Goal: Book appointment/travel/reservation

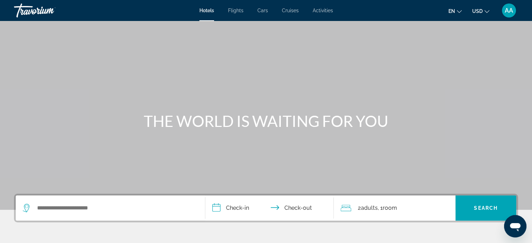
click at [315, 12] on span "Activities" at bounding box center [323, 11] width 20 height 6
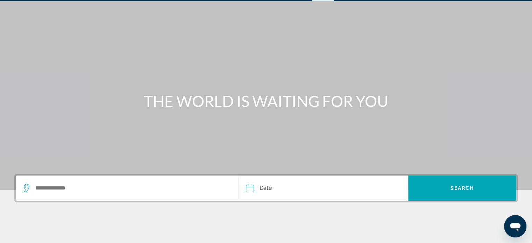
scroll to position [15, 0]
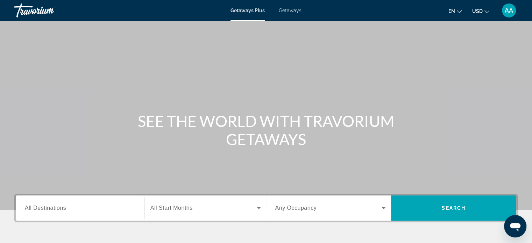
click at [291, 11] on span "Getaways" at bounding box center [290, 11] width 23 height 6
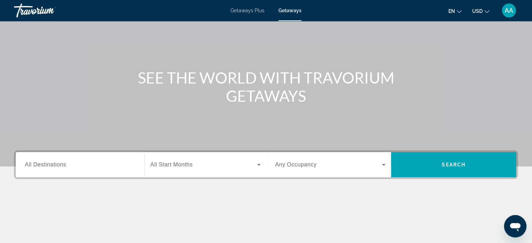
click at [73, 171] on div "Search widget" at bounding box center [80, 165] width 111 height 20
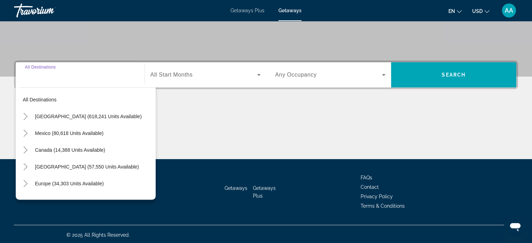
scroll to position [135, 0]
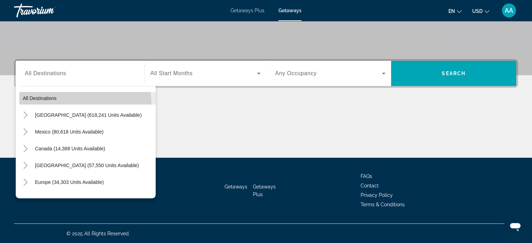
click at [72, 105] on span "Search widget" at bounding box center [87, 98] width 136 height 17
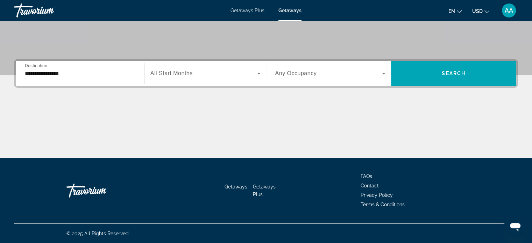
click at [70, 78] on div "**********" at bounding box center [80, 74] width 111 height 20
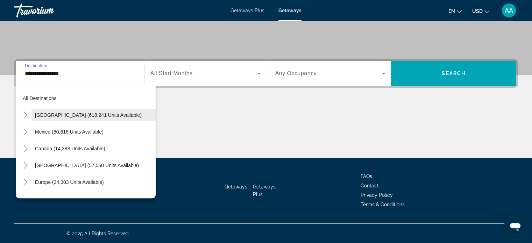
click at [61, 114] on span "[GEOGRAPHIC_DATA] (618,241 units available)" at bounding box center [88, 115] width 107 height 6
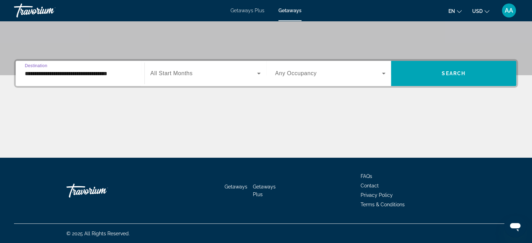
click at [16, 68] on app-map-destination-select "**********" at bounding box center [78, 73] width 125 height 25
click at [30, 73] on input "**********" at bounding box center [80, 74] width 111 height 8
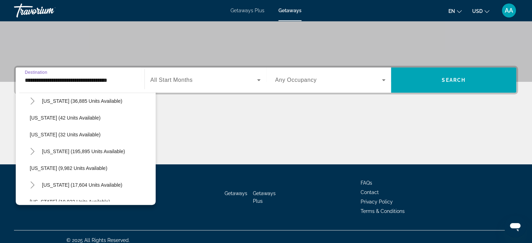
scroll to position [88, 0]
click at [34, 151] on icon "Toggle Florida (195,895 units available)" at bounding box center [32, 151] width 7 height 7
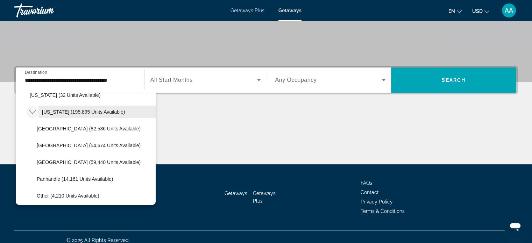
scroll to position [127, 0]
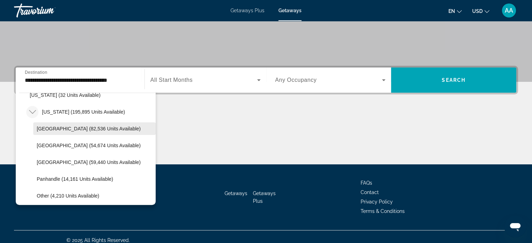
click at [83, 132] on span "Search widget" at bounding box center [94, 128] width 122 height 17
type input "**********"
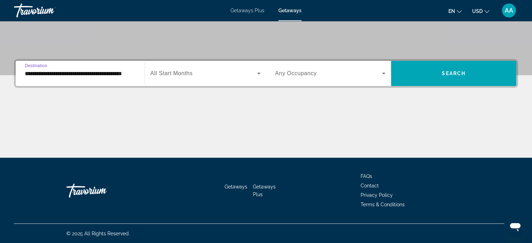
click at [261, 76] on icon "Search widget" at bounding box center [259, 73] width 8 height 8
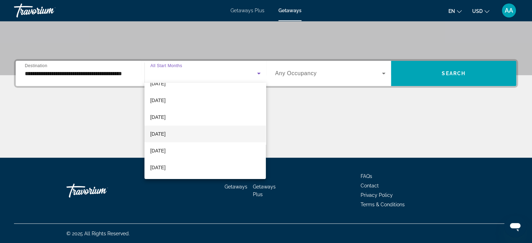
scroll to position [27, 0]
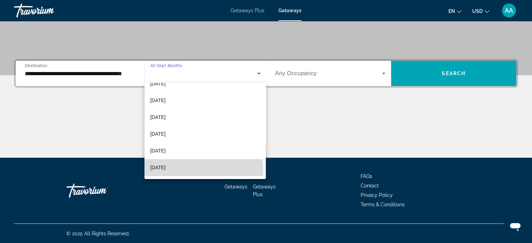
click at [203, 170] on mat-option "[DATE]" at bounding box center [205, 167] width 121 height 17
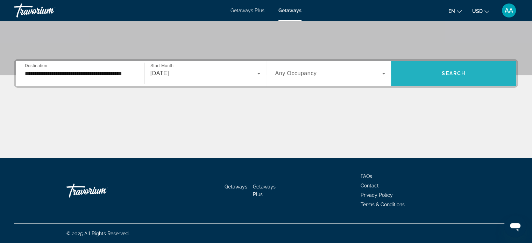
click at [450, 72] on span "Search" at bounding box center [454, 74] width 24 height 6
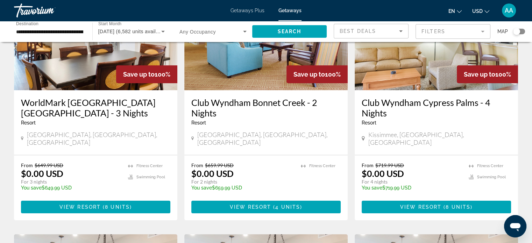
scroll to position [84, 0]
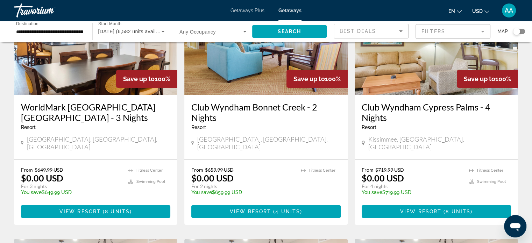
click at [437, 50] on img "Main content" at bounding box center [436, 39] width 163 height 112
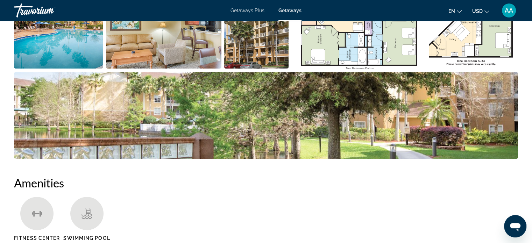
scroll to position [397, 0]
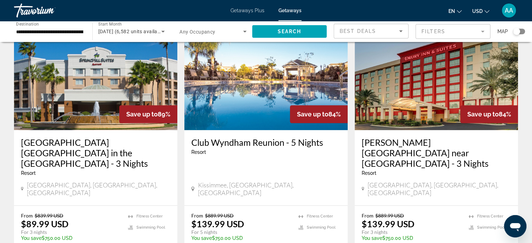
scroll to position [829, 0]
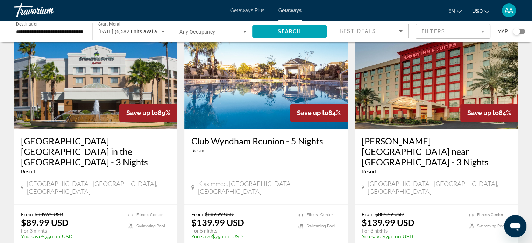
click at [241, 70] on img "Main content" at bounding box center [265, 73] width 163 height 112
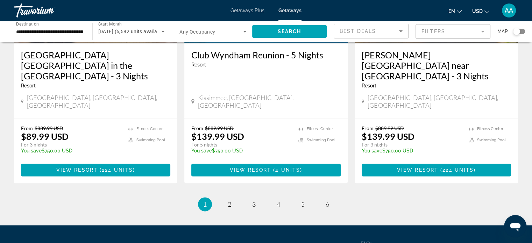
scroll to position [941, 0]
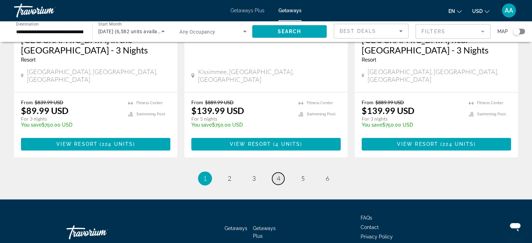
click at [283, 172] on link "page 4" at bounding box center [278, 178] width 12 height 12
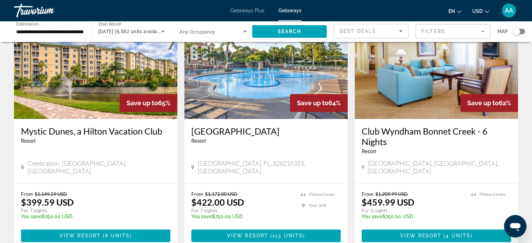
scroll to position [840, 0]
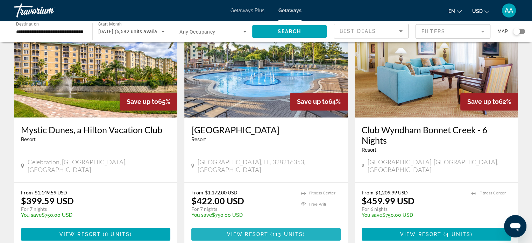
click at [272, 232] on span "( 113 units )" at bounding box center [286, 235] width 37 height 6
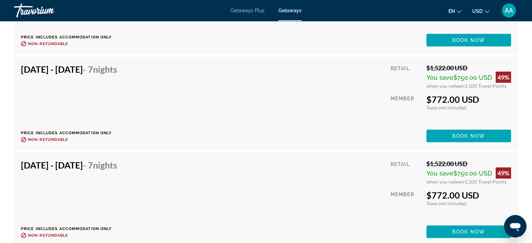
scroll to position [1879, 0]
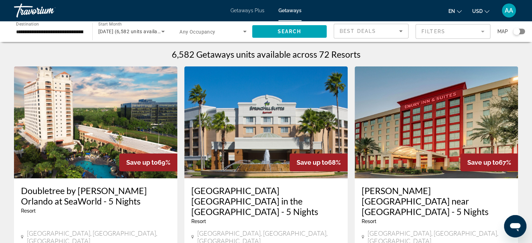
click at [446, 30] on mat-form-field "Filters" at bounding box center [453, 31] width 75 height 15
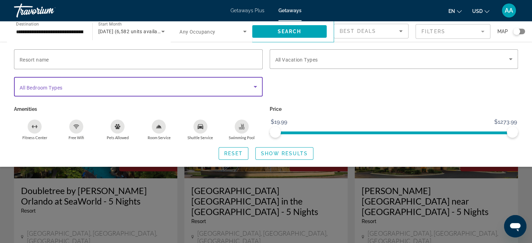
click at [167, 83] on span "Search widget" at bounding box center [137, 87] width 234 height 8
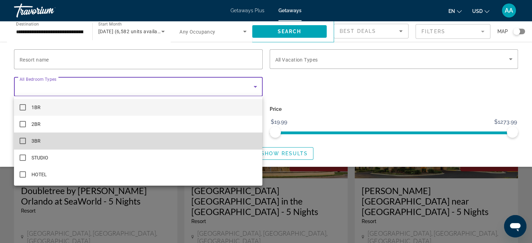
click at [33, 138] on span "3BR" at bounding box center [35, 141] width 9 height 8
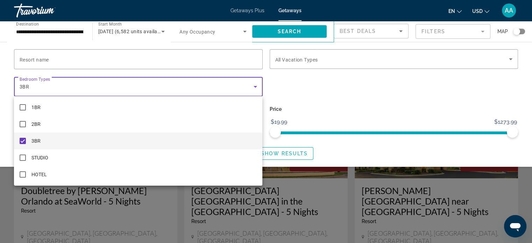
click at [268, 72] on div at bounding box center [266, 121] width 532 height 243
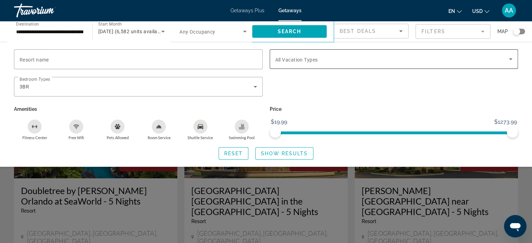
click at [290, 67] on div "Search widget" at bounding box center [394, 59] width 238 height 20
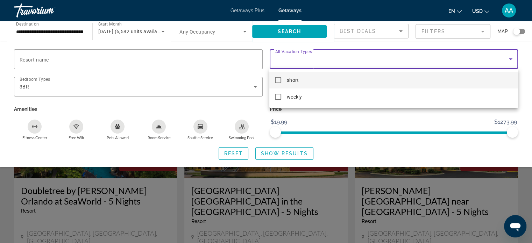
click at [288, 77] on span "short" at bounding box center [293, 80] width 12 height 8
click at [269, 51] on div at bounding box center [266, 121] width 532 height 243
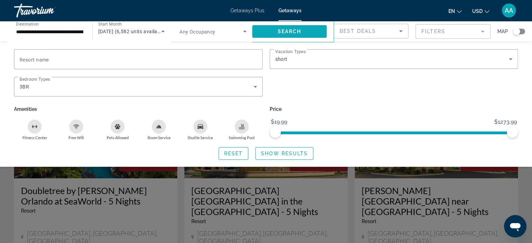
click at [278, 37] on span "Search widget" at bounding box center [289, 31] width 75 height 17
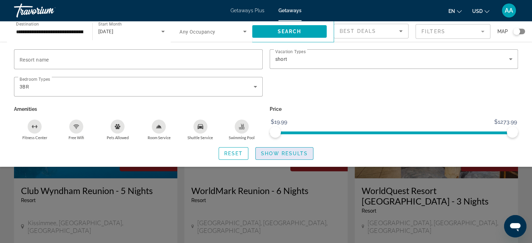
click at [282, 152] on span "Show Results" at bounding box center [284, 154] width 47 height 6
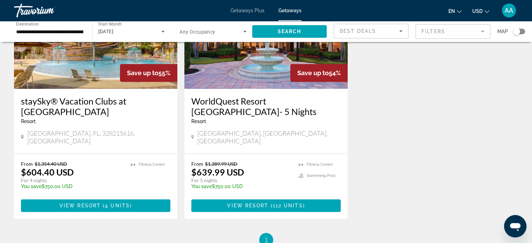
scroll to position [346, 0]
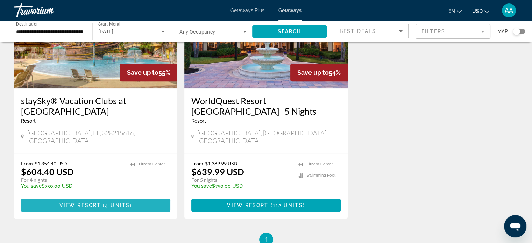
click at [135, 197] on span "Main content" at bounding box center [95, 205] width 149 height 17
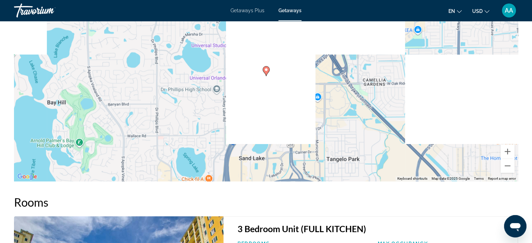
scroll to position [822, 0]
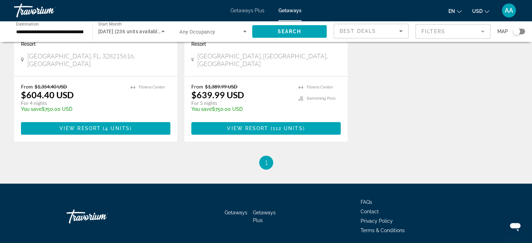
scroll to position [423, 0]
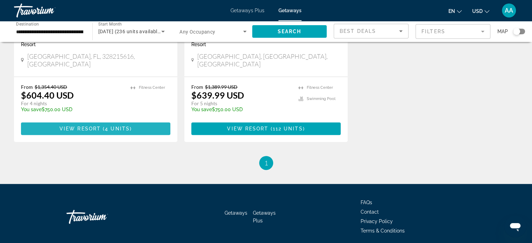
click at [115, 126] on span "4 units" at bounding box center [117, 129] width 25 height 6
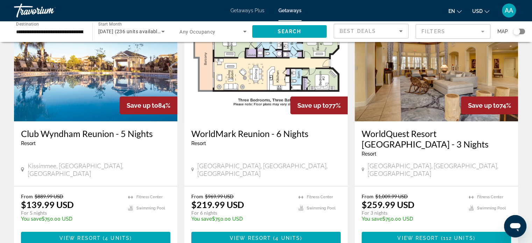
scroll to position [51, 0]
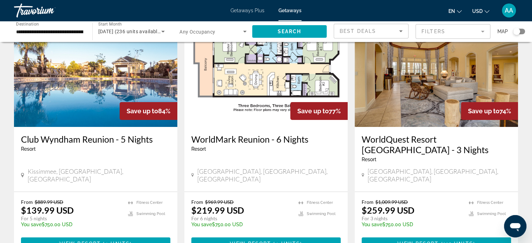
click at [471, 85] on img "Main content" at bounding box center [436, 71] width 163 height 112
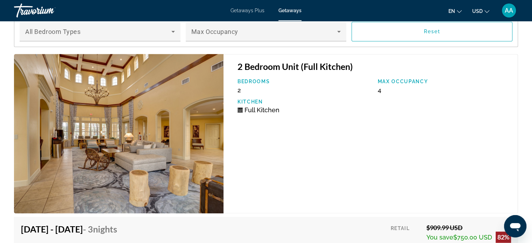
scroll to position [1058, 0]
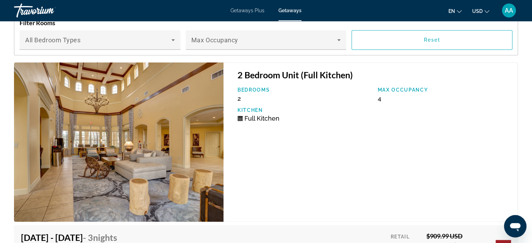
click at [301, 135] on div "2 Bedroom Unit (Full Kitchen) Bedrooms 2 Max Occupancy 4 Kitchen Full Kitchen" at bounding box center [371, 142] width 295 height 160
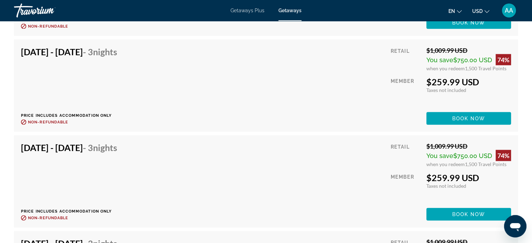
scroll to position [3898, 0]
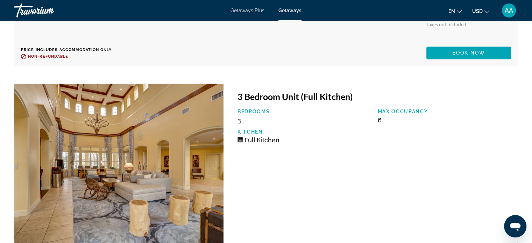
click at [436, 143] on div "3 Bedroom Unit (Full Kitchen) Bedrooms 3 Max Occupancy 6 Kitchen Full Kitchen" at bounding box center [371, 164] width 295 height 160
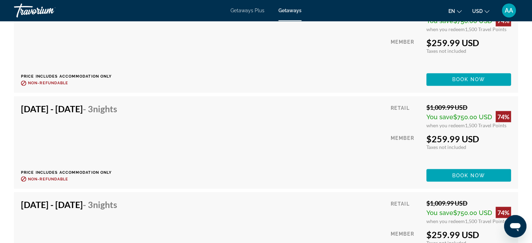
scroll to position [6546, 0]
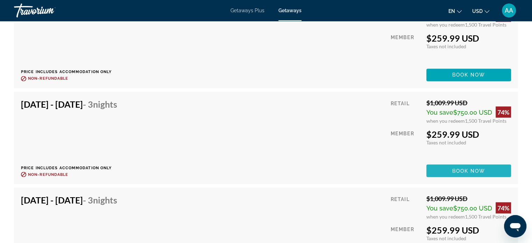
click at [446, 164] on span "Main content" at bounding box center [469, 170] width 85 height 17
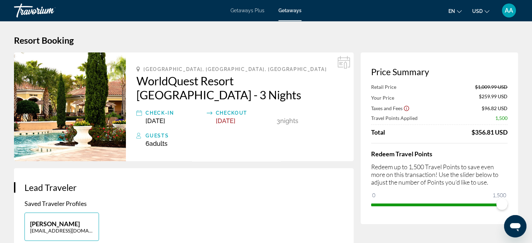
click at [27, 7] on div "Travorium" at bounding box center [49, 10] width 70 height 18
